Goal: Task Accomplishment & Management: Use online tool/utility

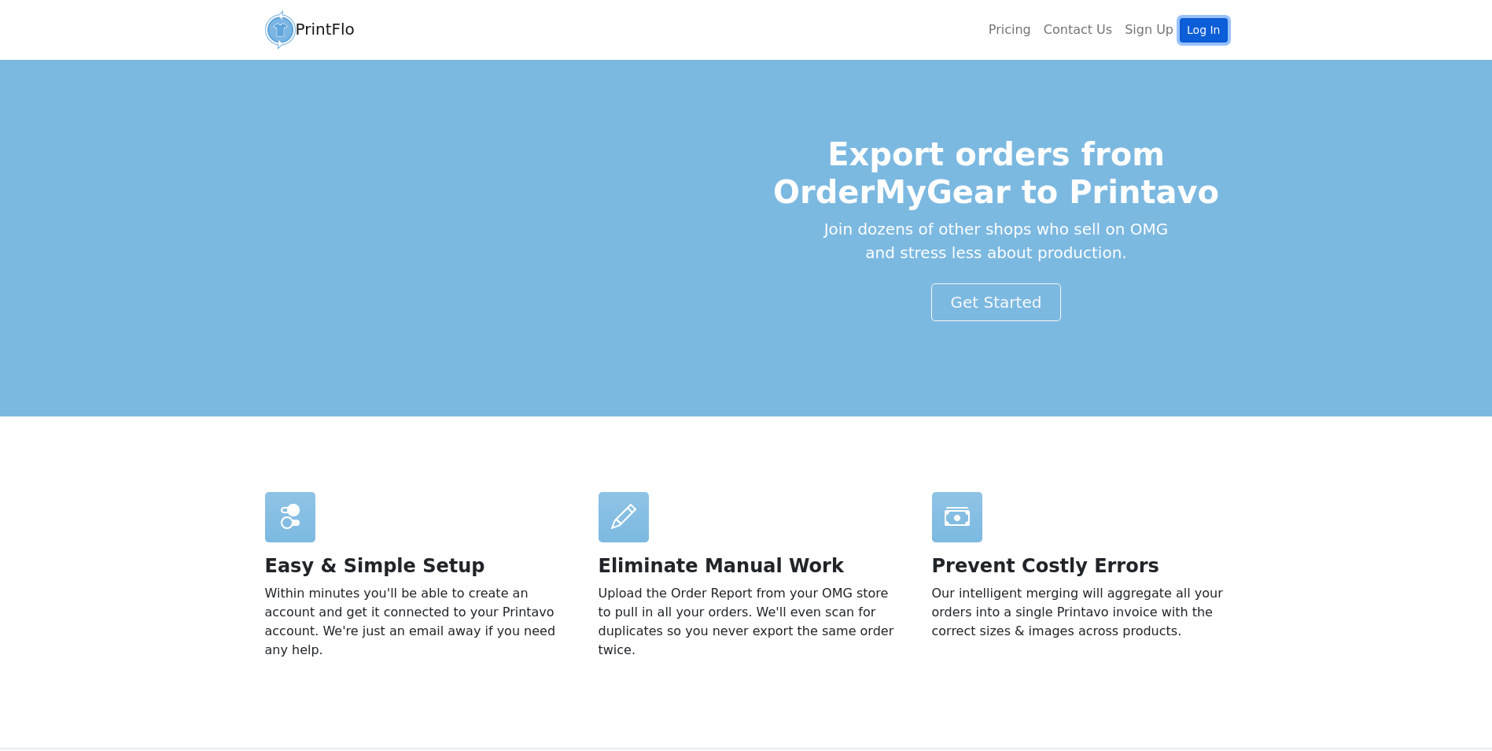
click at [1210, 35] on link "Log In" at bounding box center [1203, 30] width 47 height 24
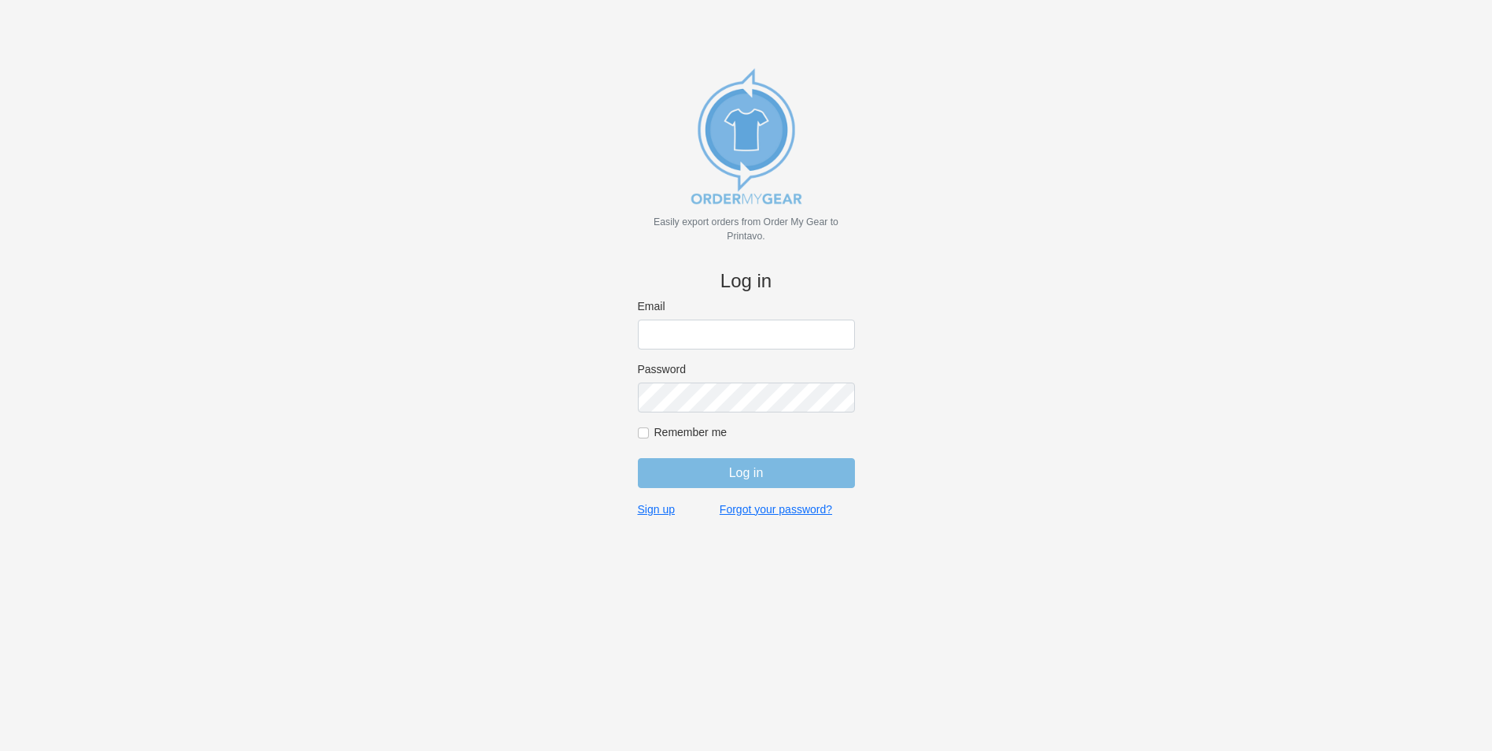
type input "bminkoff@shenkcompany.com"
click at [704, 468] on input "Log in" at bounding box center [746, 473] width 217 height 30
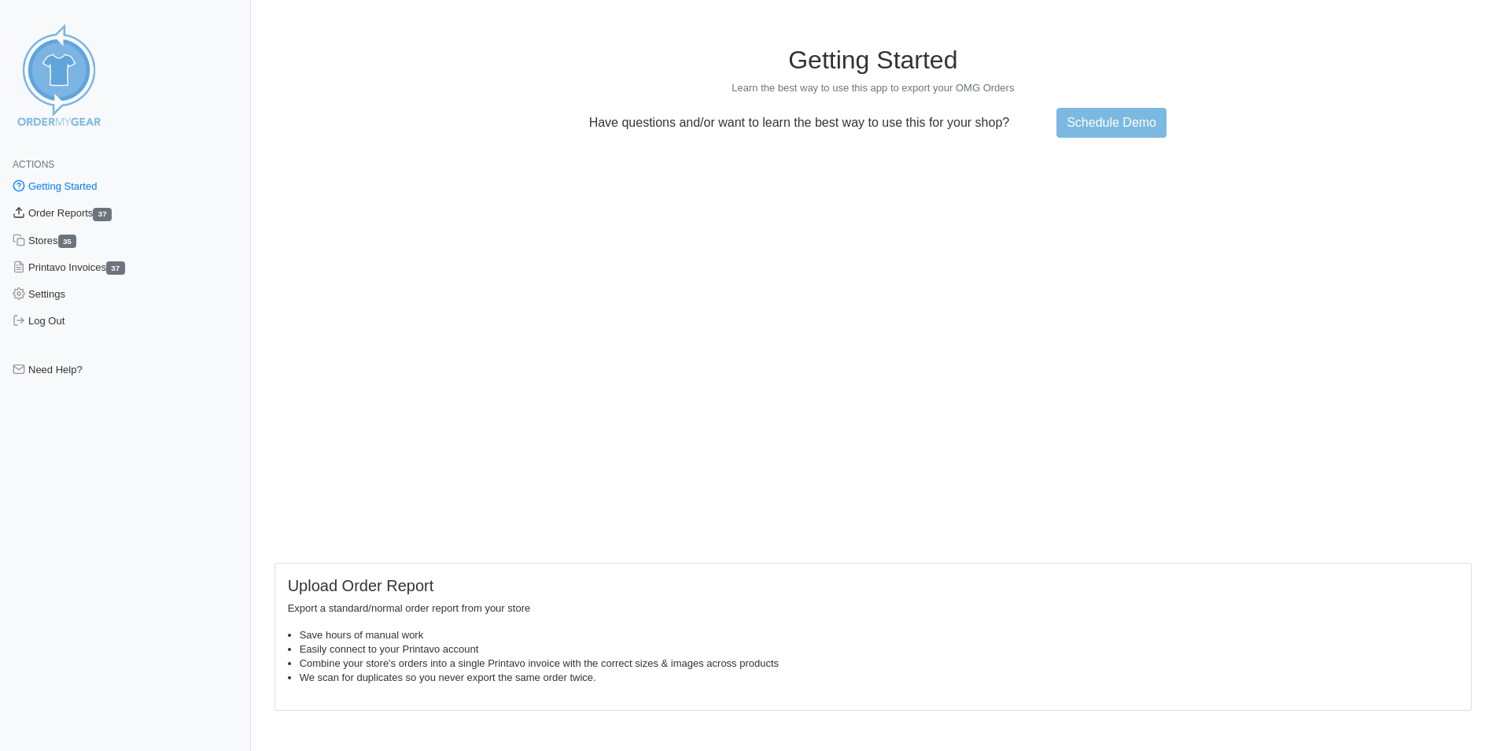
click at [50, 207] on link "Order Reports 37" at bounding box center [125, 213] width 251 height 27
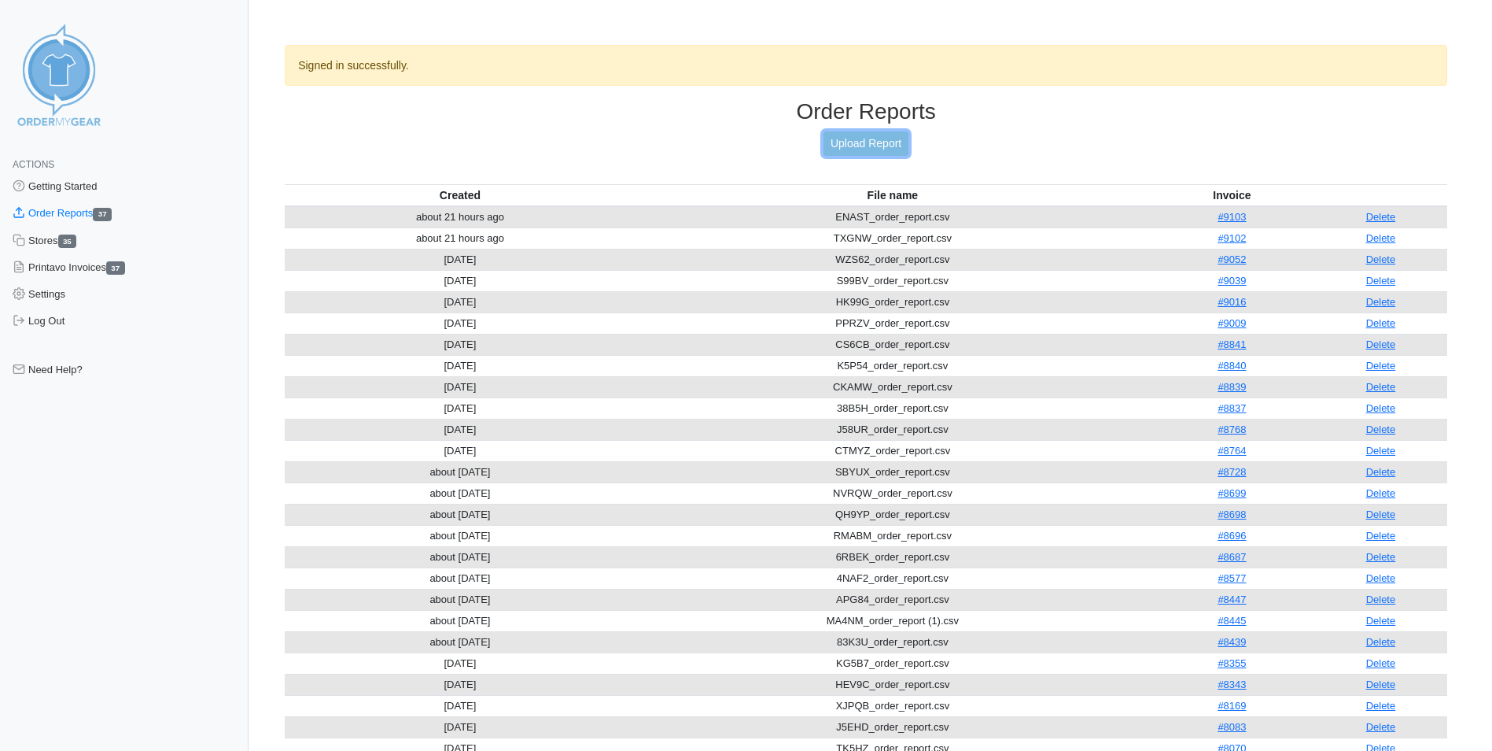
click at [873, 146] on link "Upload Report" at bounding box center [866, 143] width 85 height 24
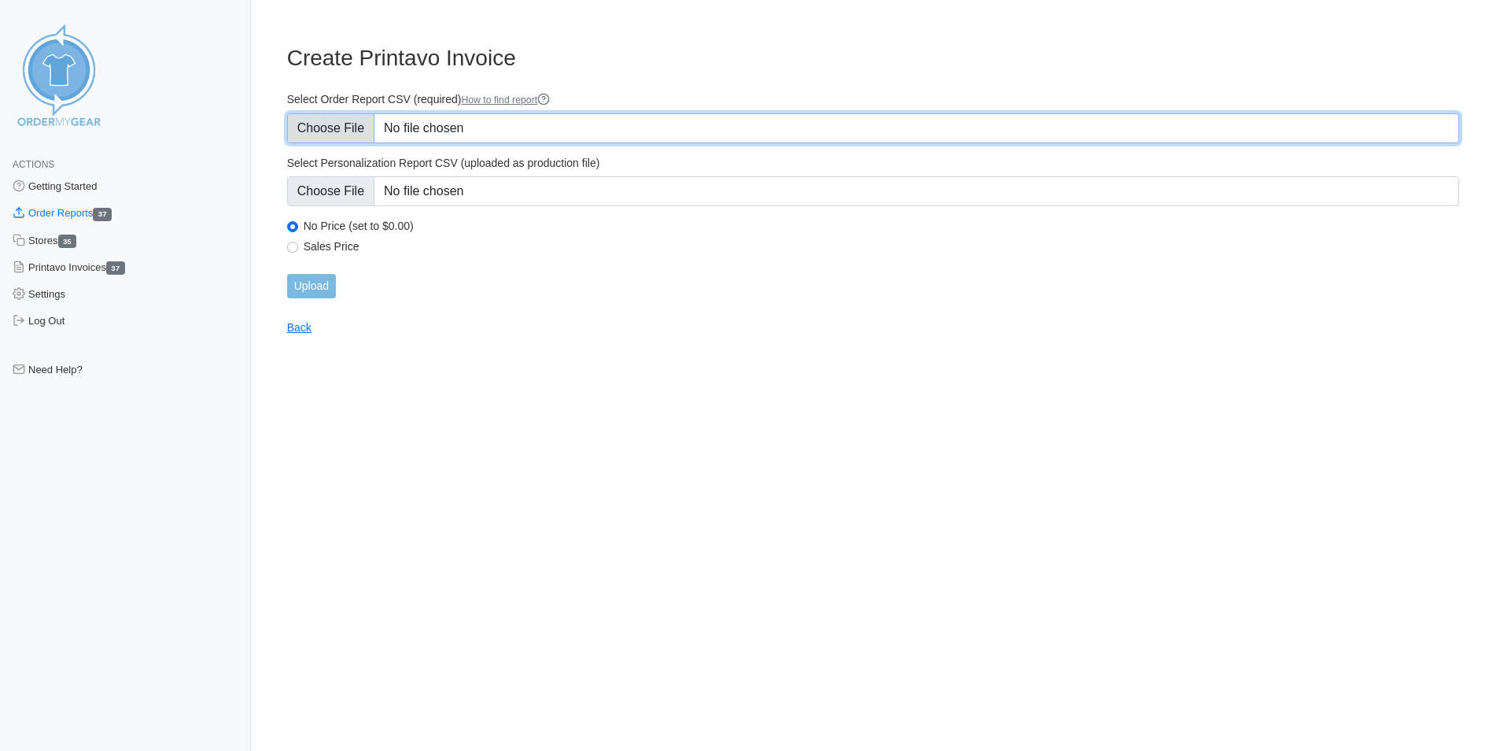
click at [537, 124] on input "Select Order Report CSV (required) How to find report" at bounding box center [873, 128] width 1172 height 30
type input "C:\fakepath\4RY7M_order_report.csv"
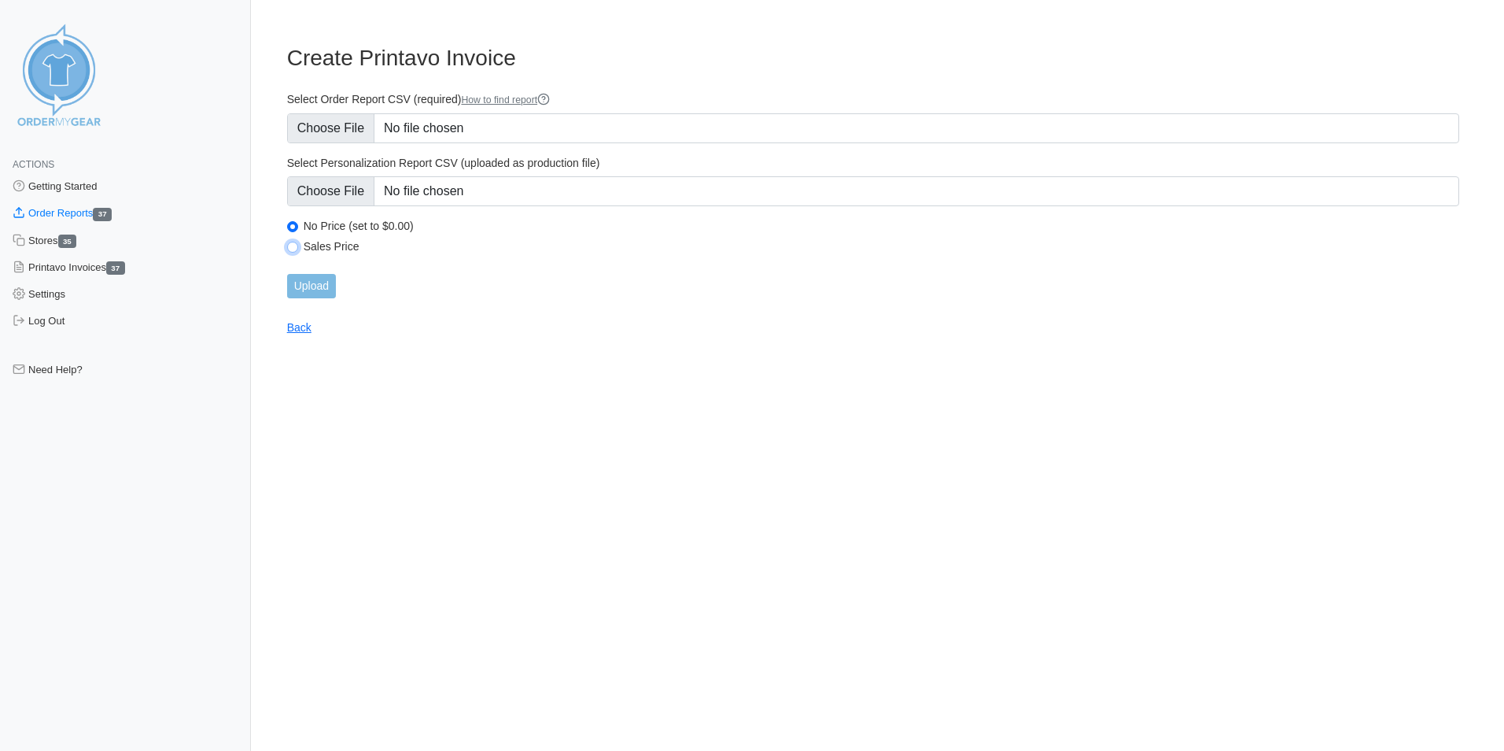
click at [289, 249] on input "Sales Price" at bounding box center [292, 247] width 11 height 11
radio input "true"
click at [304, 286] on input "Upload" at bounding box center [311, 286] width 49 height 24
